Goal: Communication & Community: Answer question/provide support

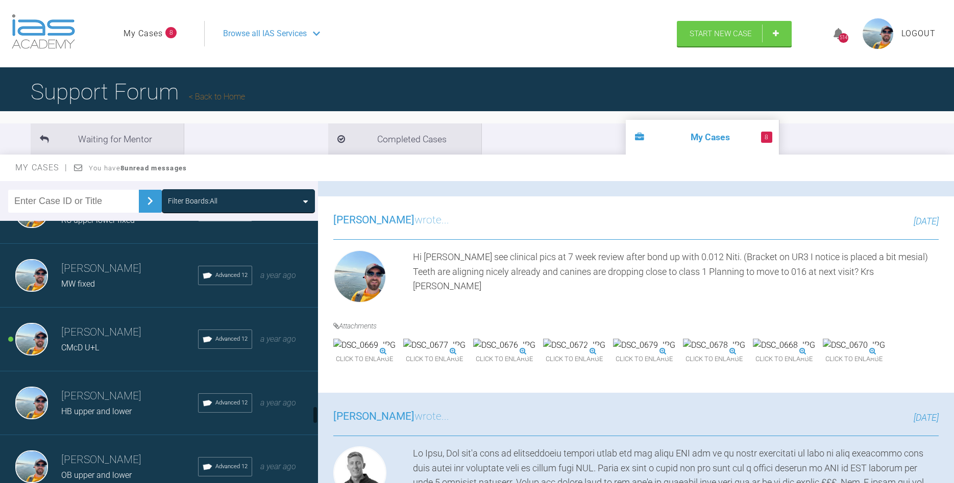
scroll to position [2734, 0]
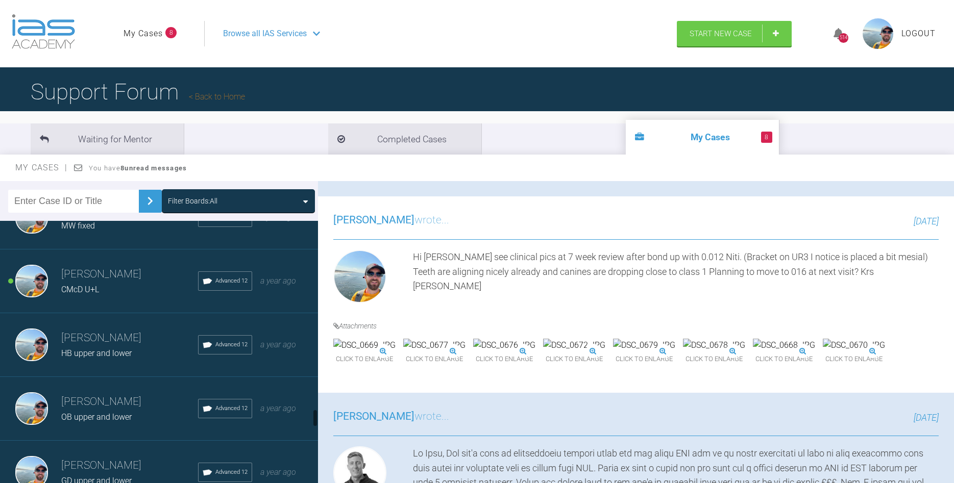
click at [143, 288] on div "CMcD U+L" at bounding box center [129, 289] width 137 height 13
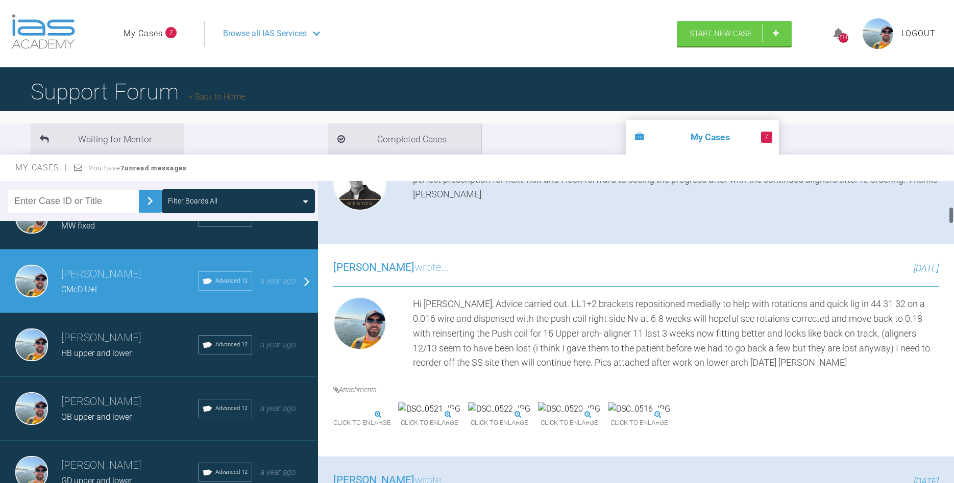
scroll to position [465, 0]
click at [675, 415] on img at bounding box center [644, 408] width 62 height 13
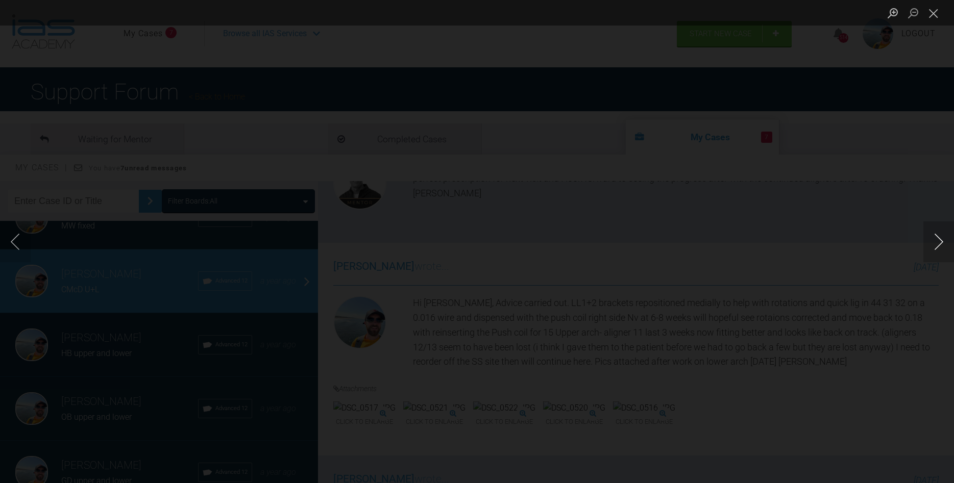
click at [935, 248] on button "Next image" at bounding box center [938, 241] width 31 height 41
click at [937, 16] on button "Close lightbox" at bounding box center [933, 13] width 20 height 18
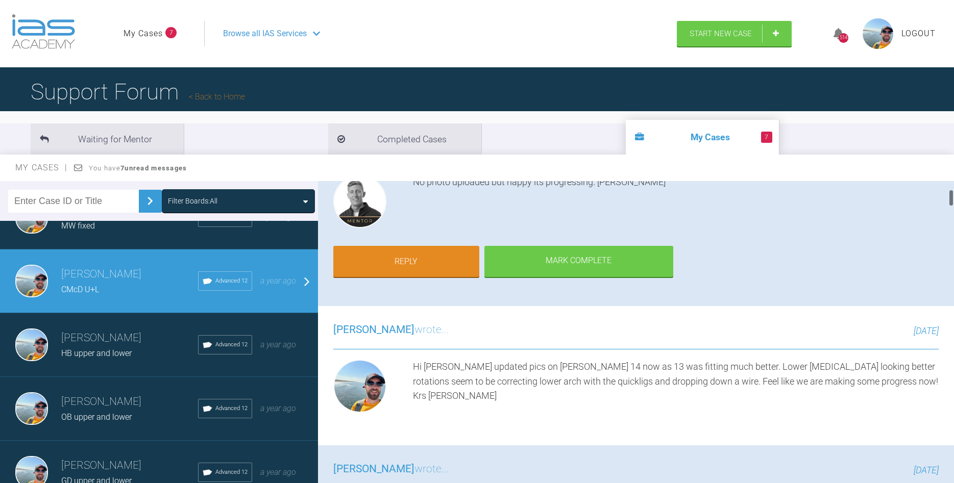
scroll to position [116, 0]
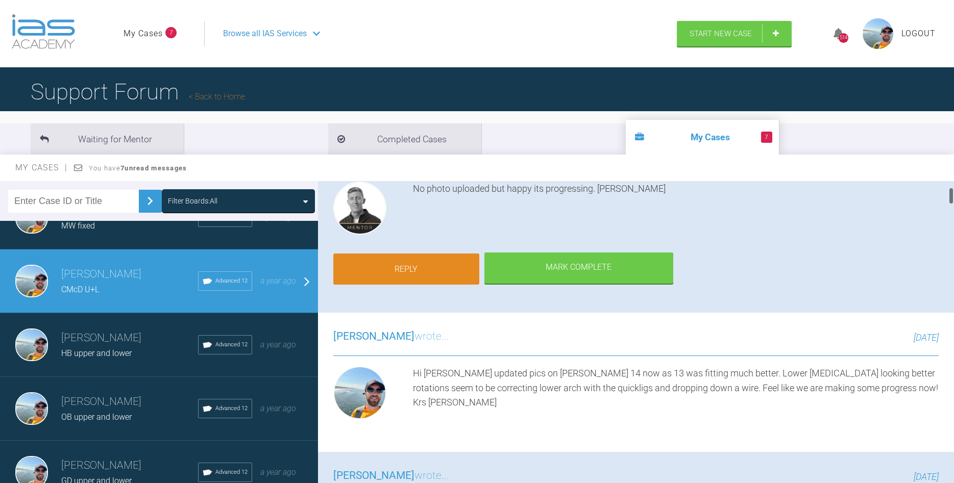
click at [394, 268] on link "Reply" at bounding box center [406, 270] width 146 height 32
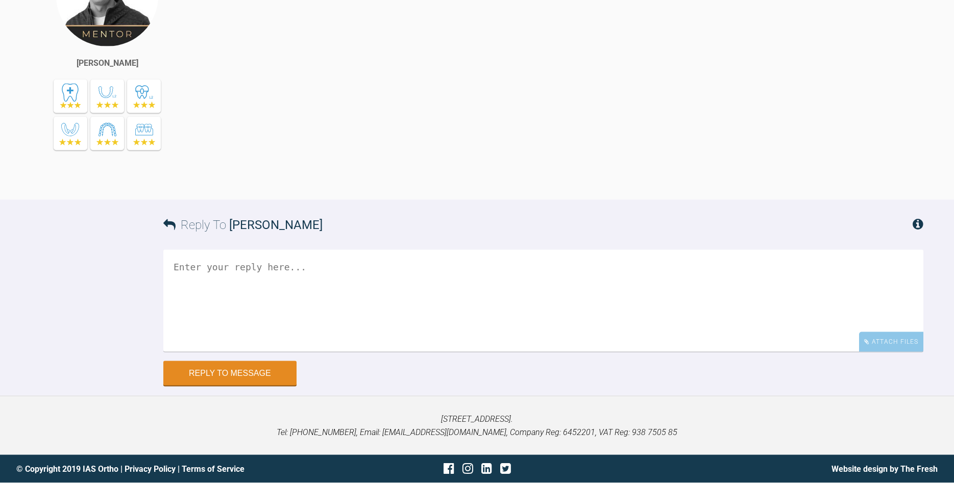
scroll to position [9206, 0]
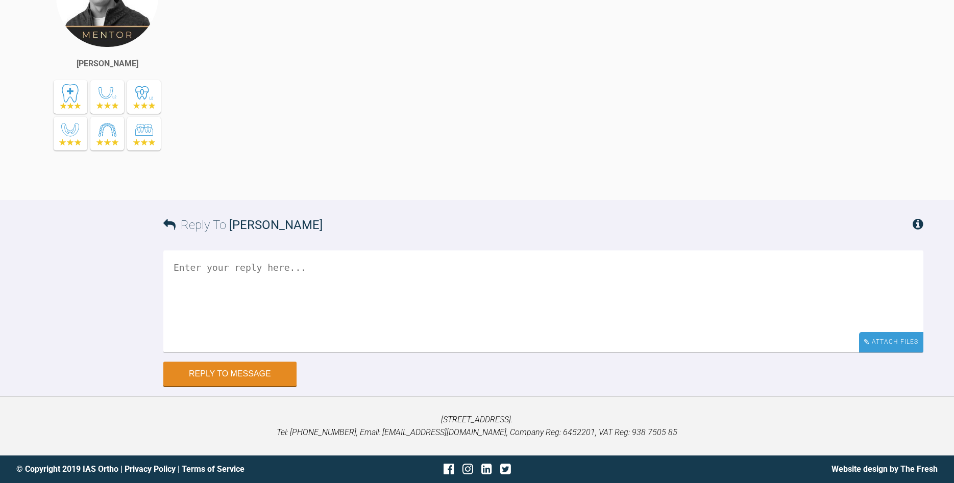
click at [877, 340] on div "Attach Files" at bounding box center [891, 342] width 64 height 20
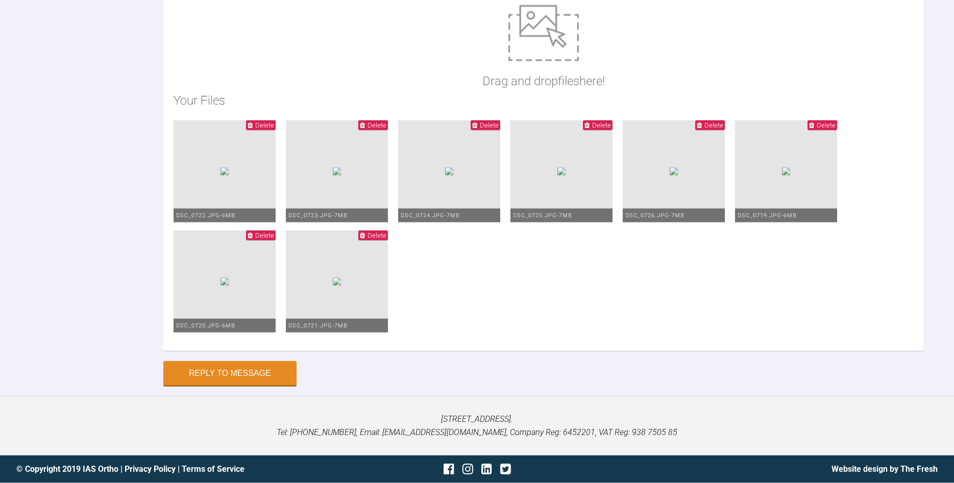
scroll to position [9467, 0]
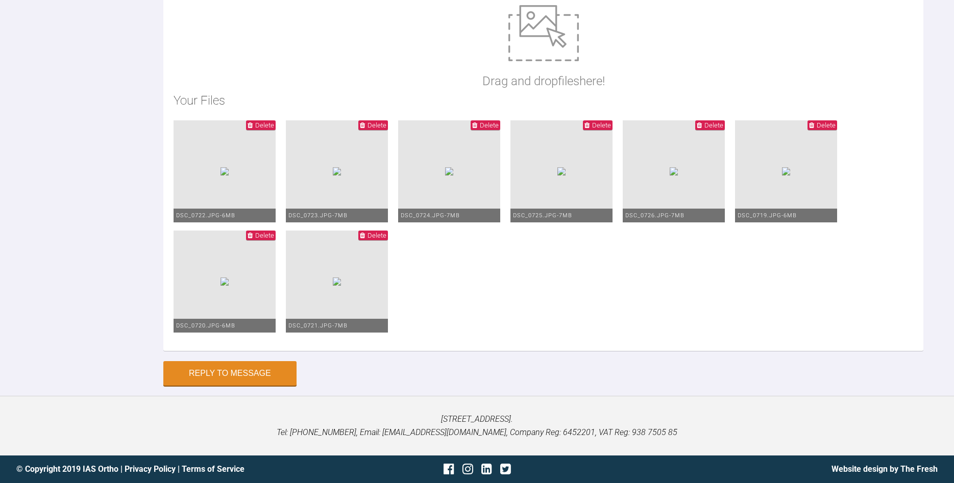
click at [386, 129] on span "Delete" at bounding box center [376, 125] width 19 height 8
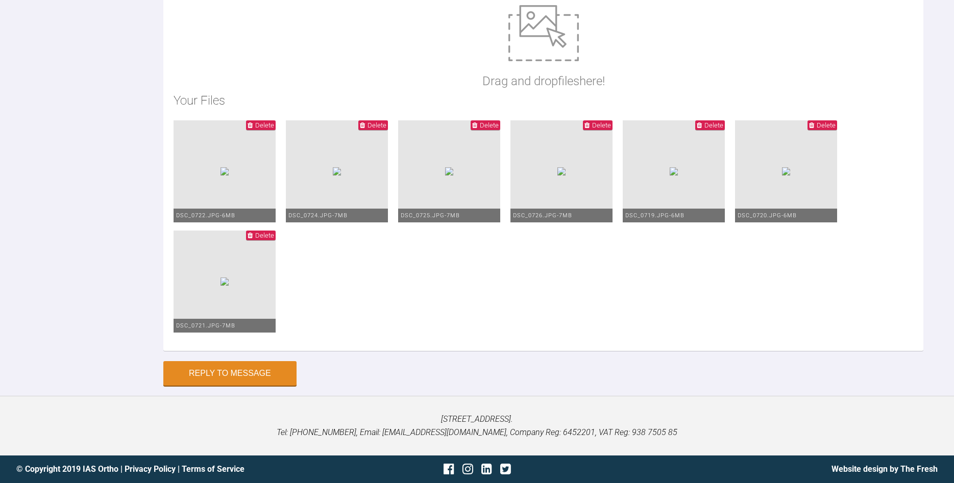
click at [704, 129] on span "Delete" at bounding box center [713, 125] width 19 height 8
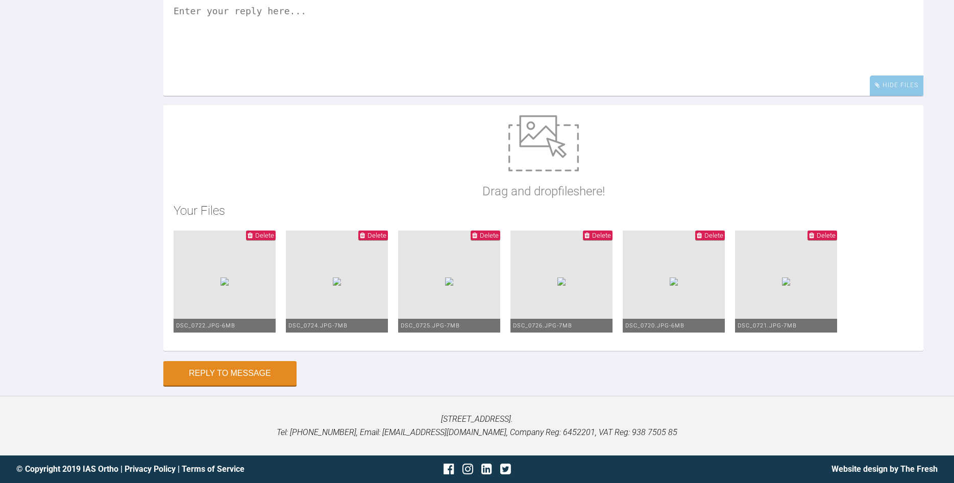
click at [817, 239] on span "Delete" at bounding box center [826, 236] width 19 height 8
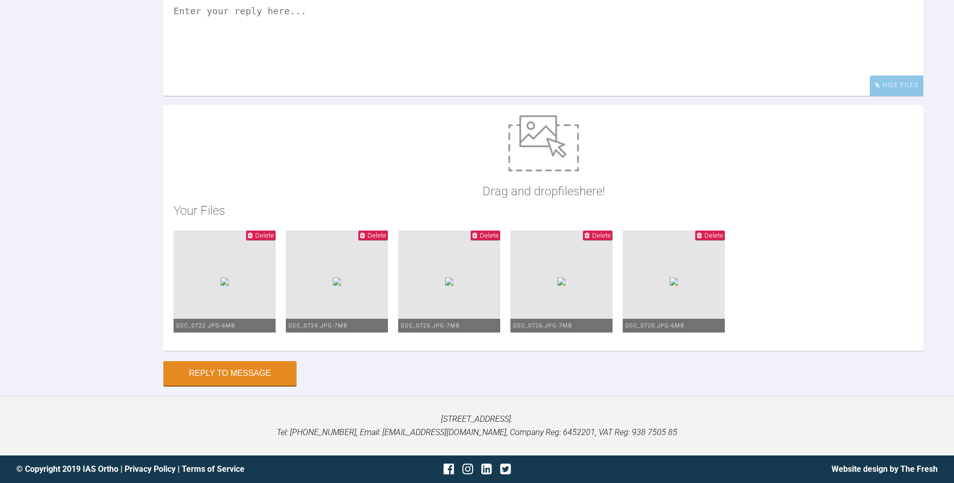
click at [229, 278] on img at bounding box center [224, 282] width 8 height 8
click at [267, 96] on textarea at bounding box center [543, 45] width 760 height 102
type textarea "apologies attached now!"
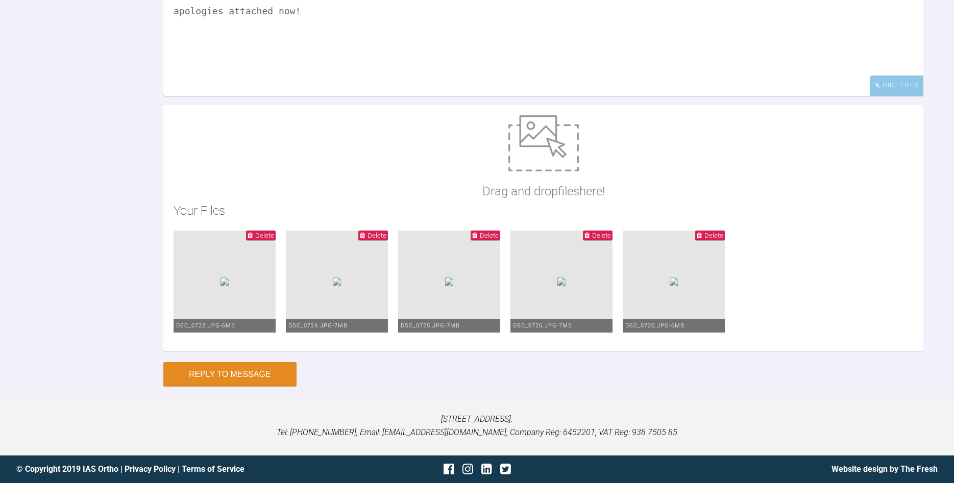
click at [220, 387] on button "Reply to Message" at bounding box center [229, 374] width 133 height 24
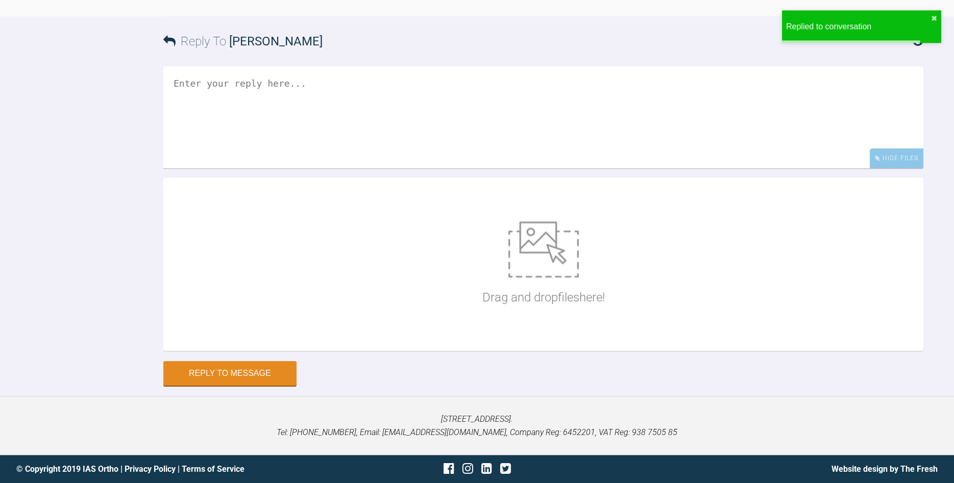
scroll to position [9564, 0]
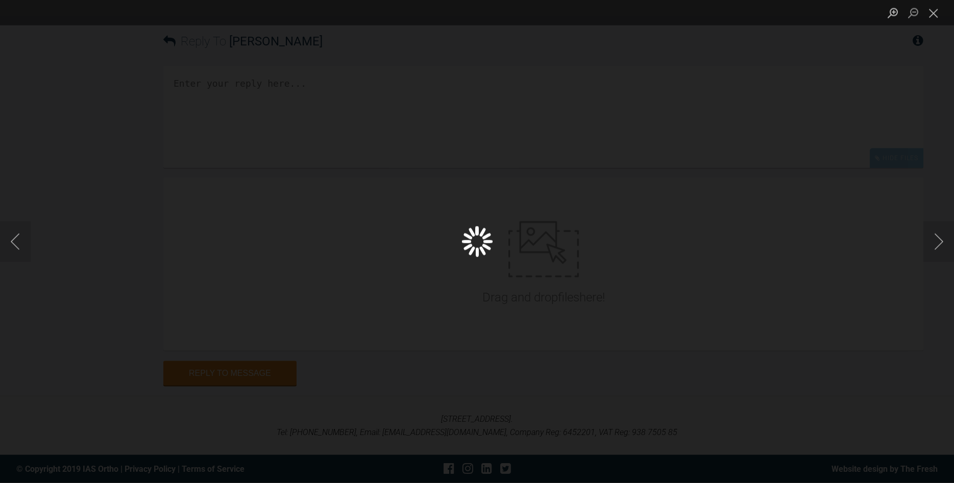
click at [381, 90] on div "Lightbox" at bounding box center [477, 241] width 954 height 483
click at [932, 12] on button "Close lightbox" at bounding box center [933, 13] width 20 height 18
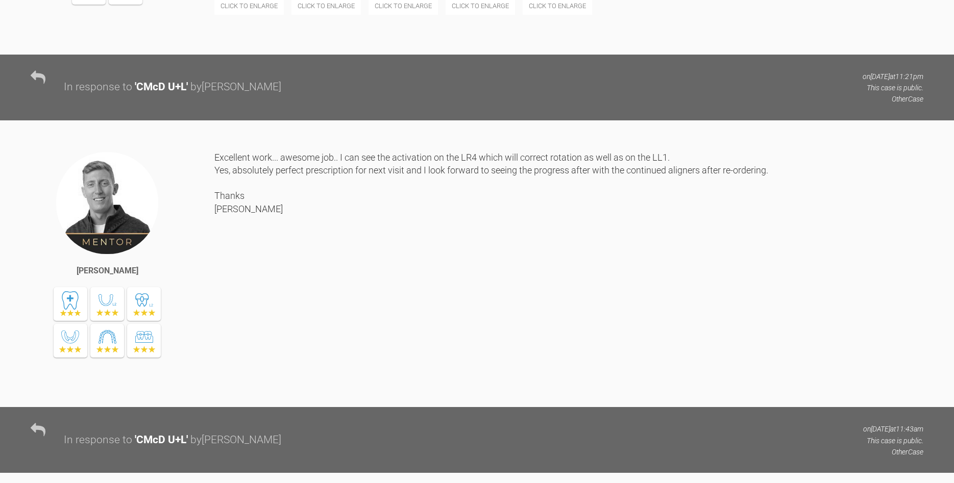
scroll to position [7973, 0]
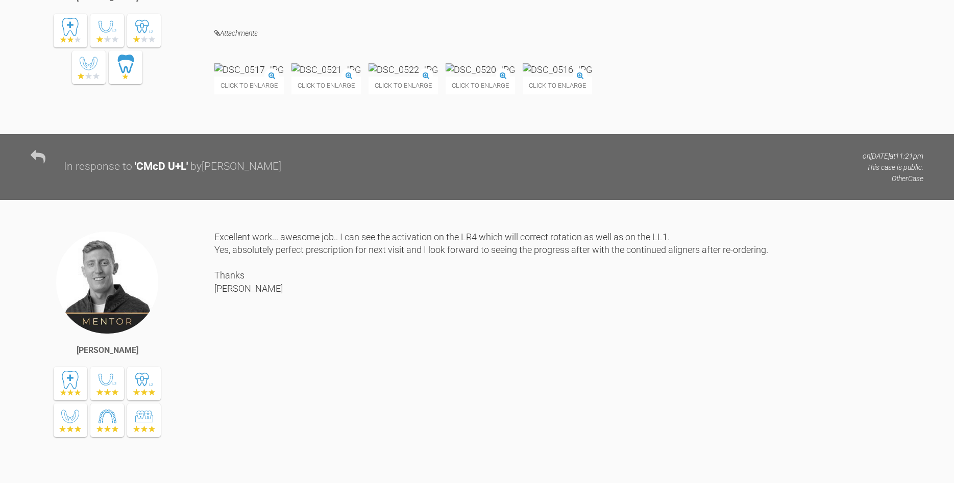
click at [592, 76] on img at bounding box center [557, 69] width 69 height 13
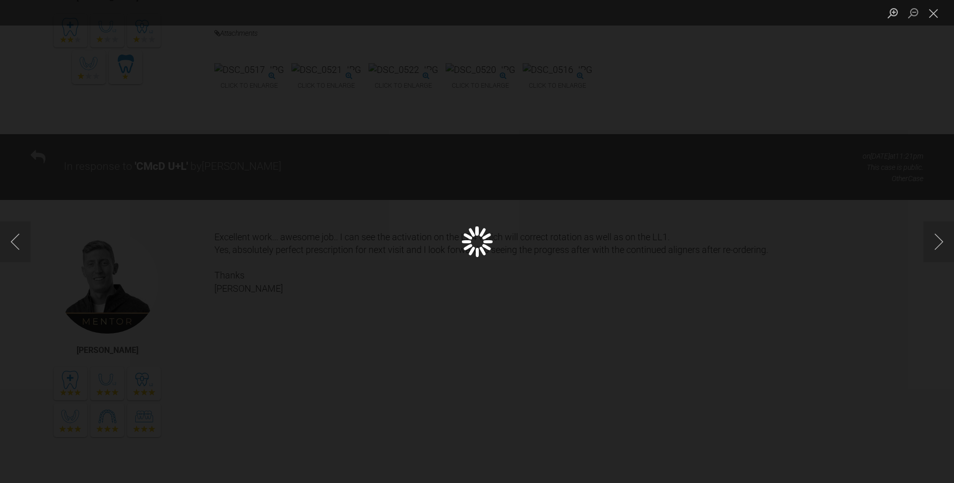
click at [701, 292] on div "Lightbox" at bounding box center [477, 241] width 954 height 483
click at [933, 16] on button "Close lightbox" at bounding box center [933, 13] width 20 height 18
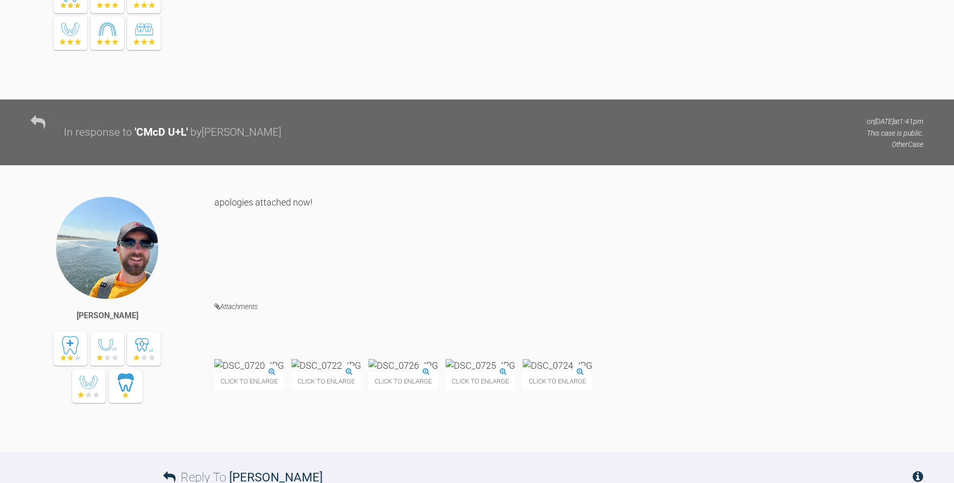
scroll to position [9327, 0]
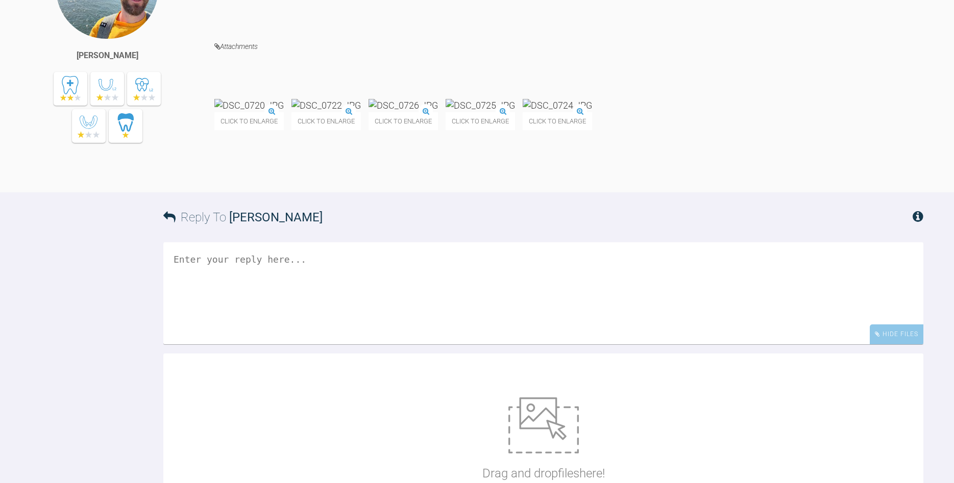
click at [361, 112] on img at bounding box center [325, 105] width 69 height 13
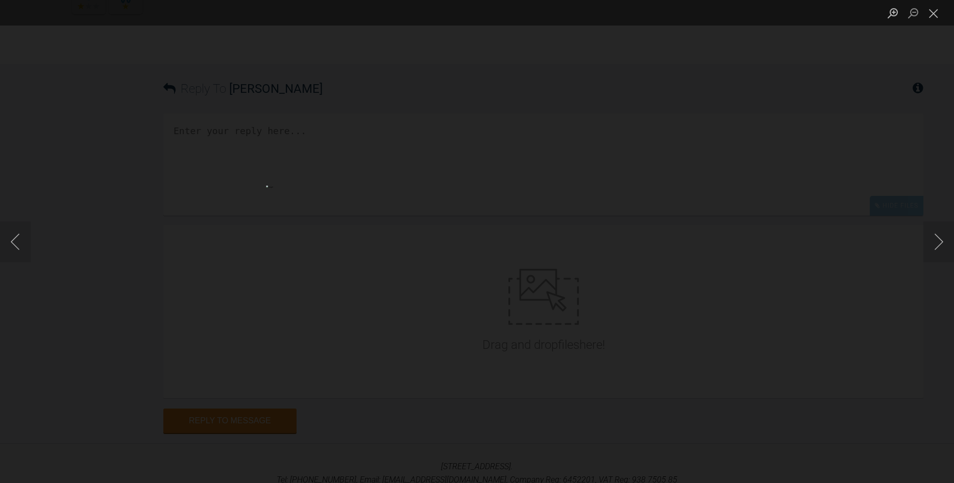
scroll to position [9483, 0]
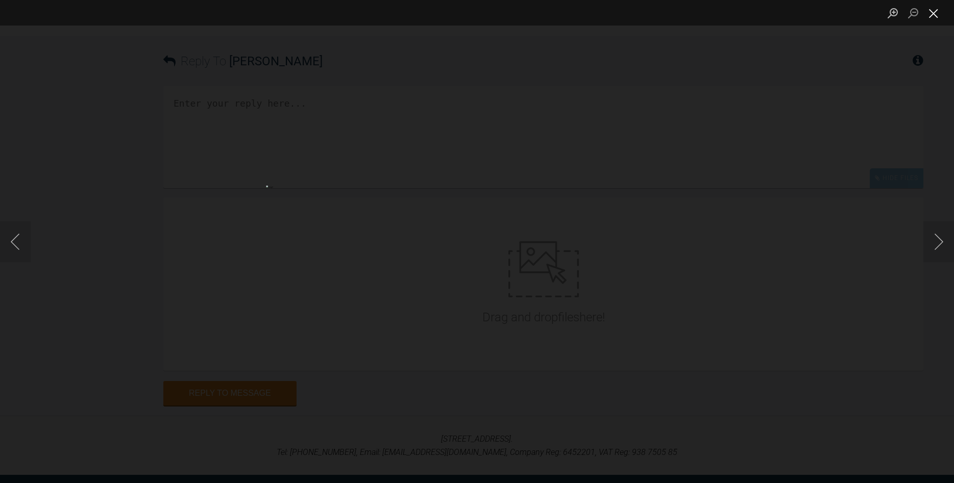
click at [932, 14] on button "Close lightbox" at bounding box center [933, 13] width 20 height 18
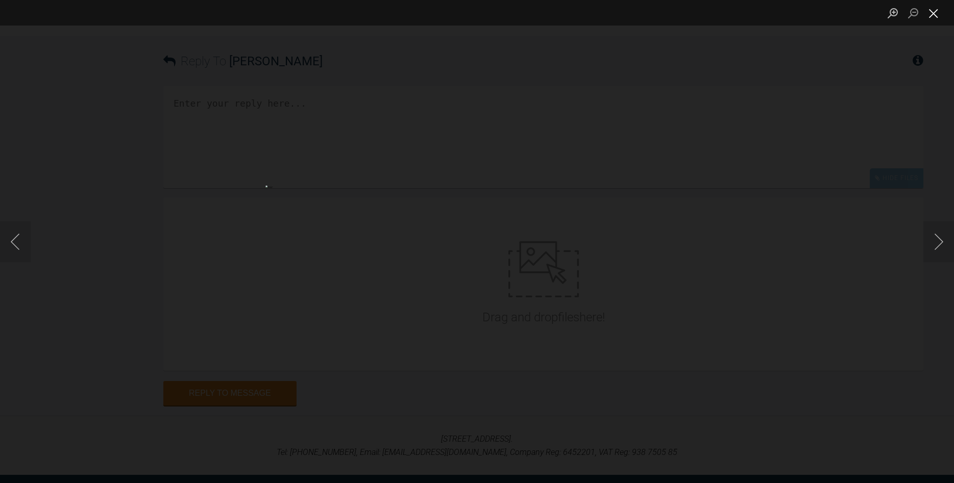
click at [932, 15] on button "Close lightbox" at bounding box center [933, 13] width 20 height 18
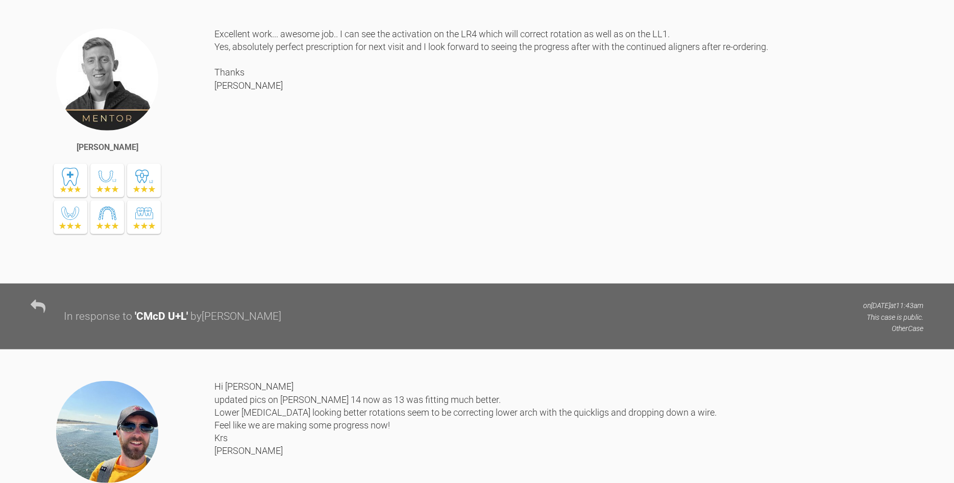
scroll to position [8077, 0]
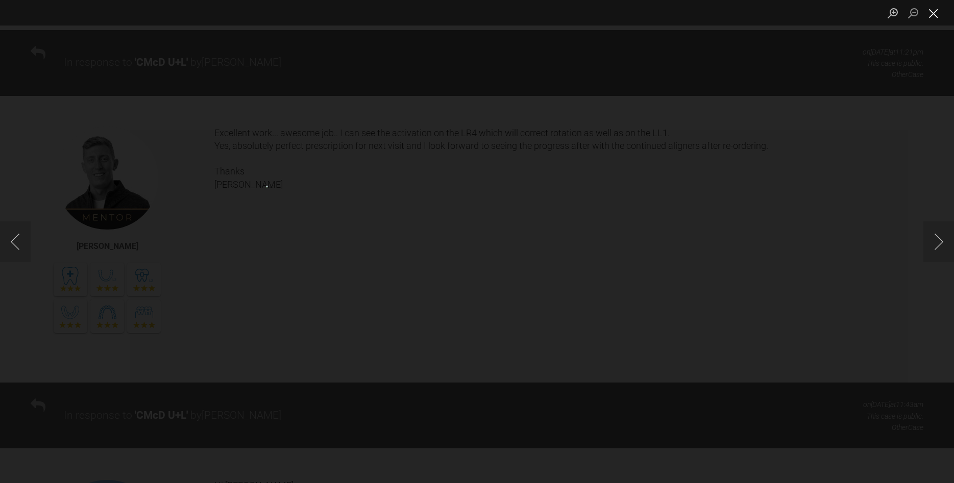
click at [931, 13] on button "Close lightbox" at bounding box center [933, 13] width 20 height 18
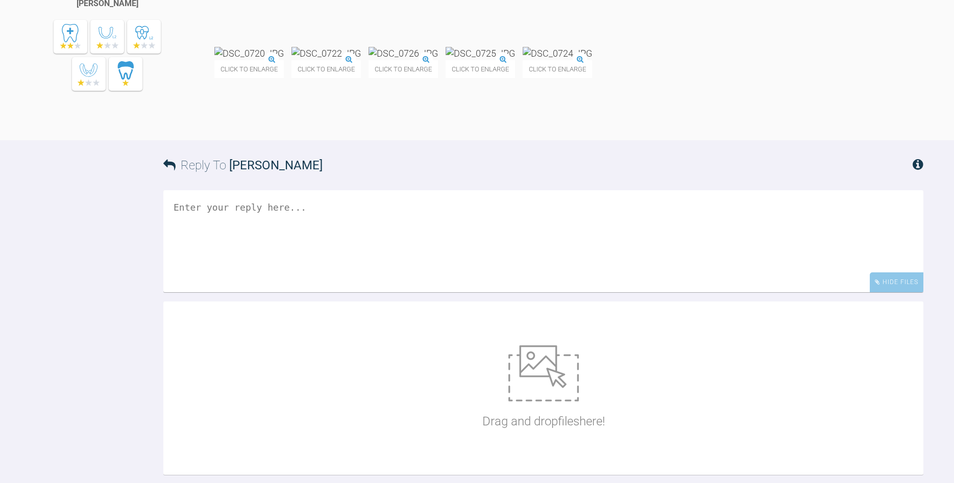
scroll to position [9535, 0]
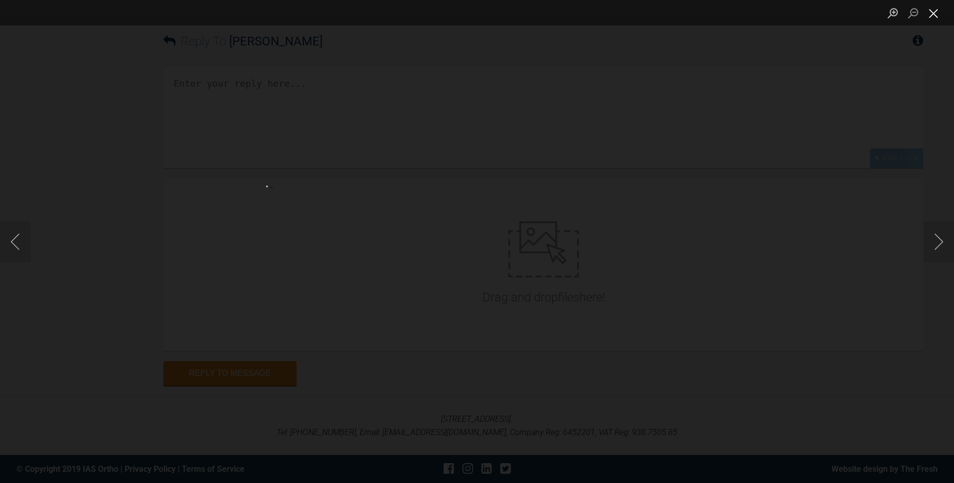
click at [933, 13] on button "Close lightbox" at bounding box center [933, 13] width 20 height 18
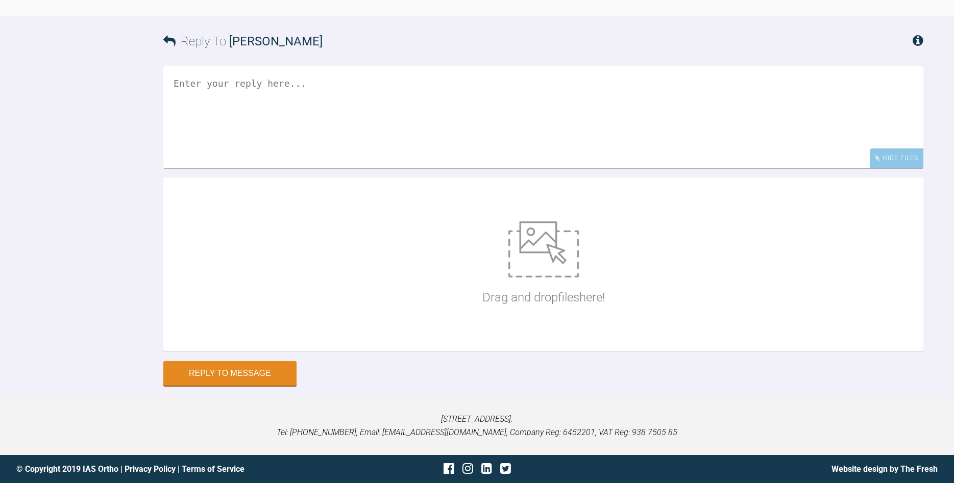
scroll to position [9691, 0]
